Goal: Connect with others

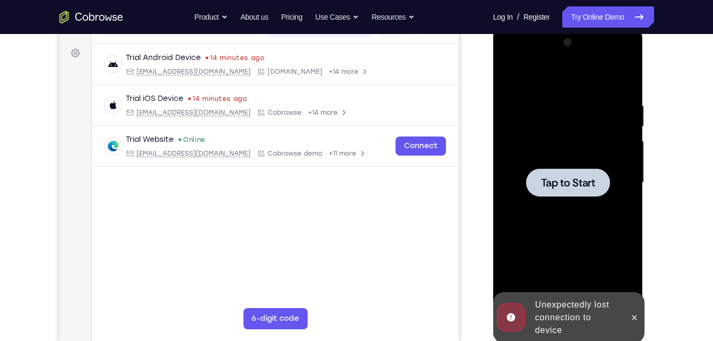
scroll to position [150, 0]
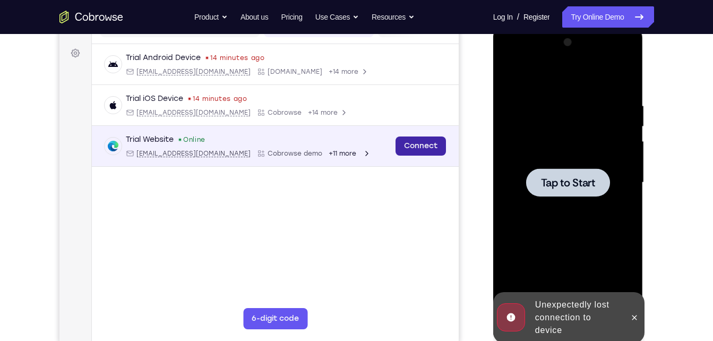
click at [416, 143] on link "Connect" at bounding box center [420, 146] width 50 height 19
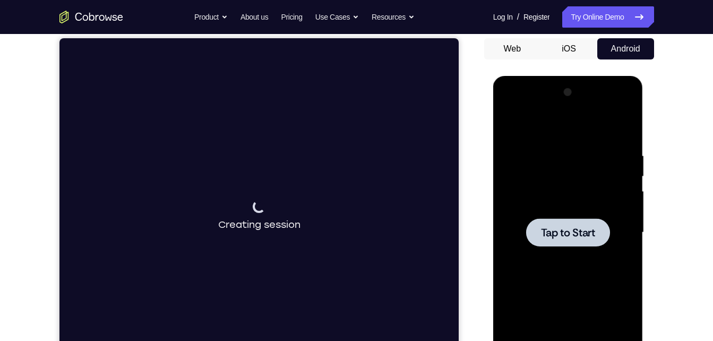
scroll to position [126, 0]
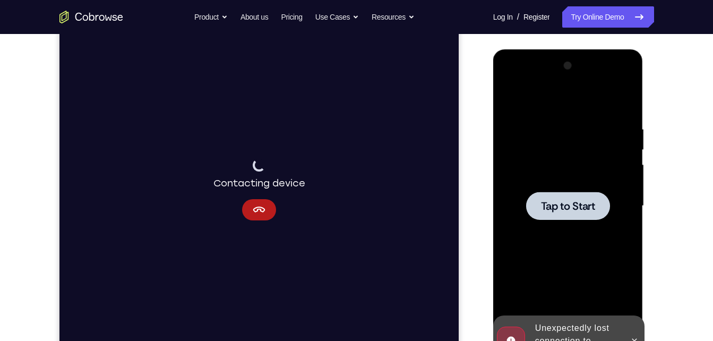
click at [535, 208] on div at bounding box center [568, 206] width 84 height 28
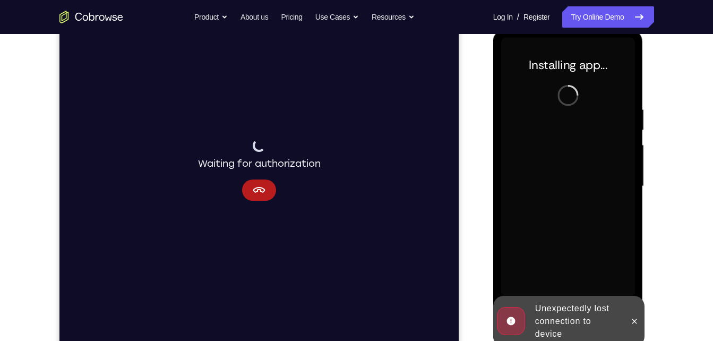
scroll to position [147, 0]
click at [632, 316] on icon at bounding box center [635, 320] width 8 height 8
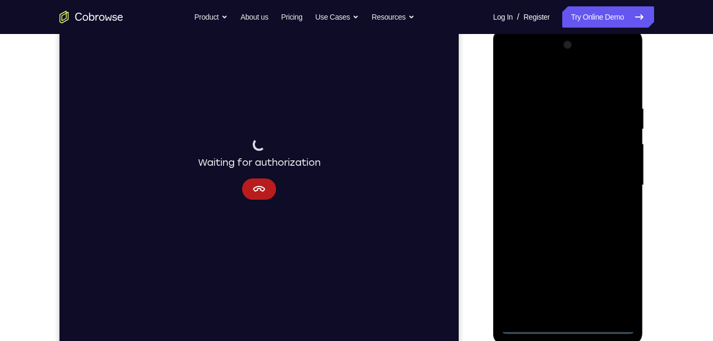
click at [577, 324] on div at bounding box center [568, 185] width 134 height 297
click at [618, 279] on div at bounding box center [568, 185] width 134 height 297
click at [560, 86] on div at bounding box center [568, 185] width 134 height 297
click at [610, 182] on div at bounding box center [568, 185] width 134 height 297
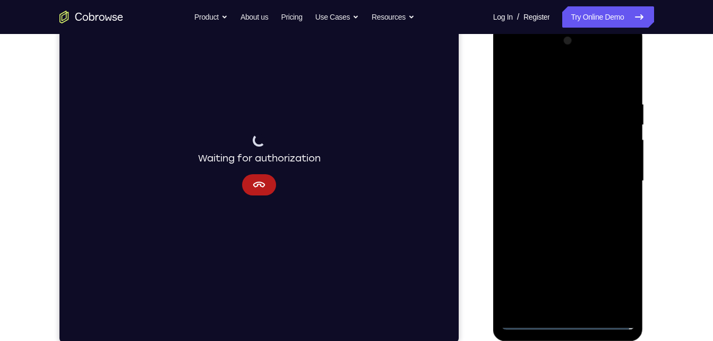
scroll to position [148, 0]
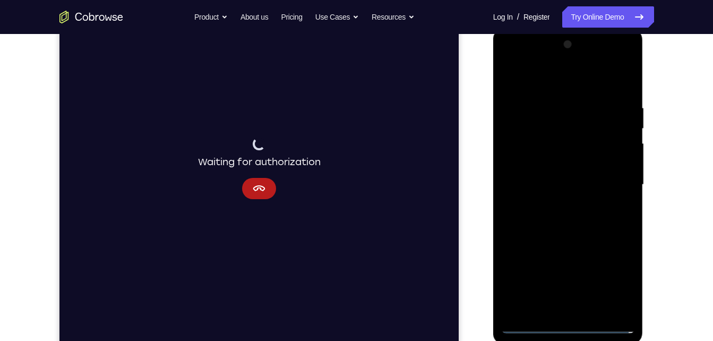
click at [557, 207] on div at bounding box center [568, 184] width 134 height 297
click at [564, 174] on div at bounding box center [568, 184] width 134 height 297
click at [564, 166] on div at bounding box center [568, 184] width 134 height 297
click at [558, 185] on div at bounding box center [568, 184] width 134 height 297
click at [571, 236] on div at bounding box center [568, 184] width 134 height 297
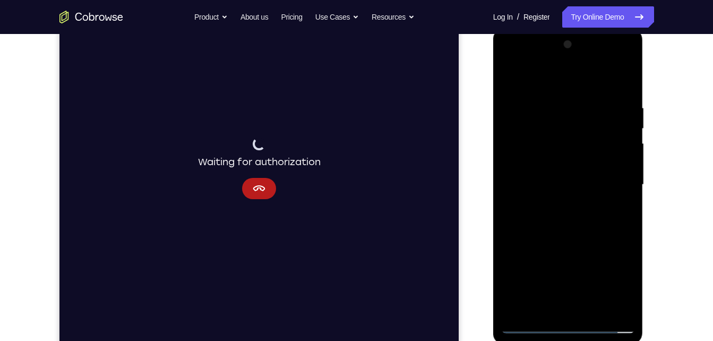
click at [591, 309] on div at bounding box center [568, 184] width 134 height 297
click at [558, 241] on div at bounding box center [568, 184] width 134 height 297
click at [534, 328] on div at bounding box center [568, 184] width 134 height 297
click at [559, 99] on div at bounding box center [568, 184] width 134 height 297
click at [609, 78] on div at bounding box center [568, 184] width 134 height 297
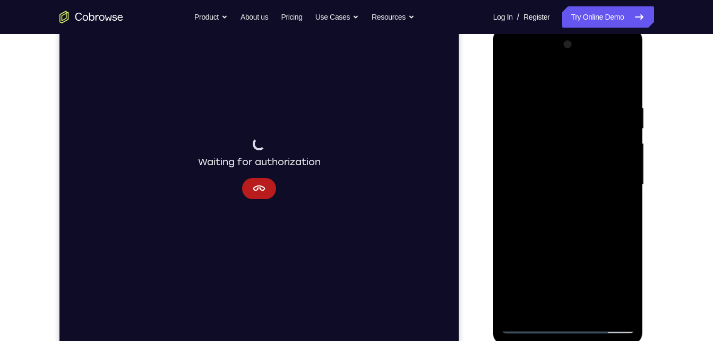
click at [556, 186] on div at bounding box center [568, 184] width 134 height 297
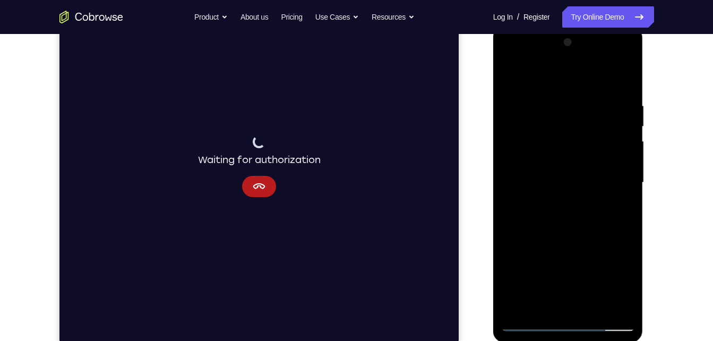
scroll to position [150, 0]
